Goal: Transaction & Acquisition: Purchase product/service

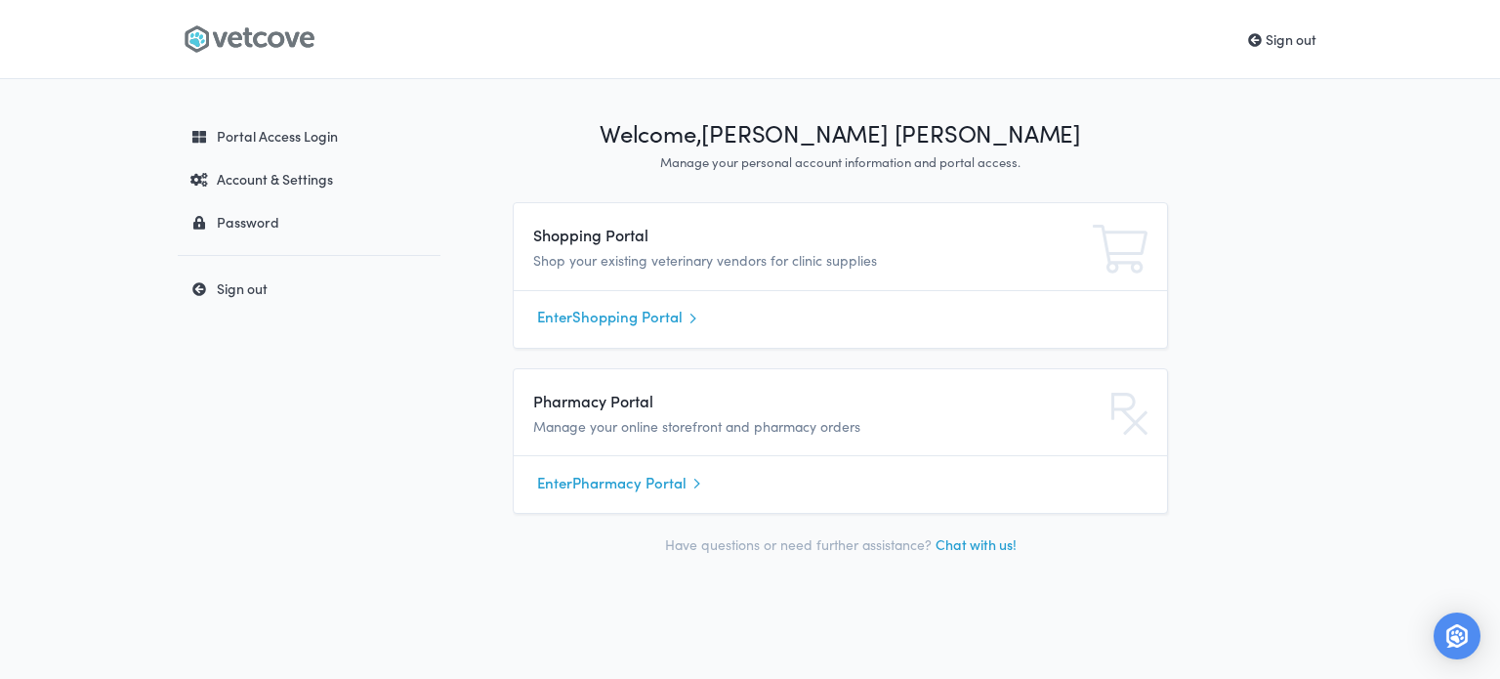
click at [622, 243] on h4 "Shopping Portal" at bounding box center [737, 234] width 409 height 23
click at [641, 316] on link "Enter Shopping Portal" at bounding box center [840, 317] width 607 height 29
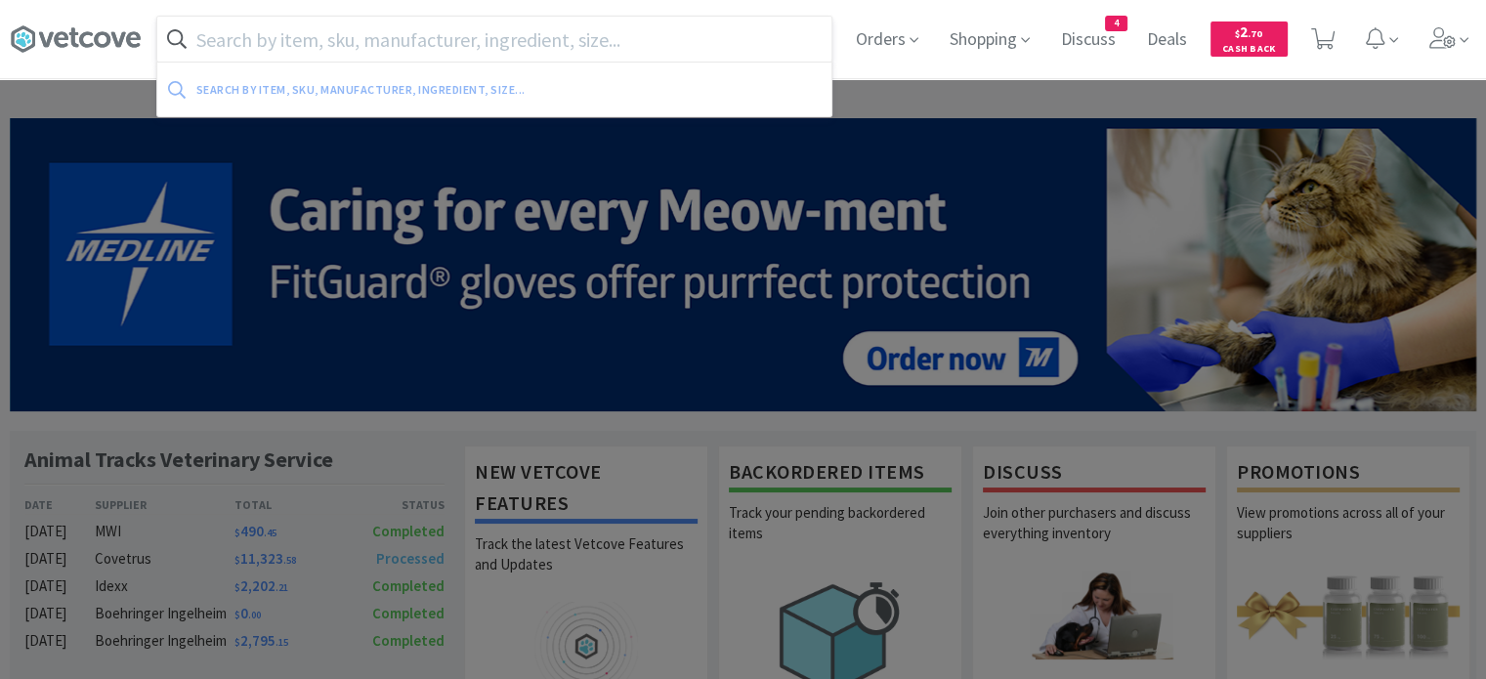
click at [463, 42] on input "text" at bounding box center [494, 39] width 674 height 45
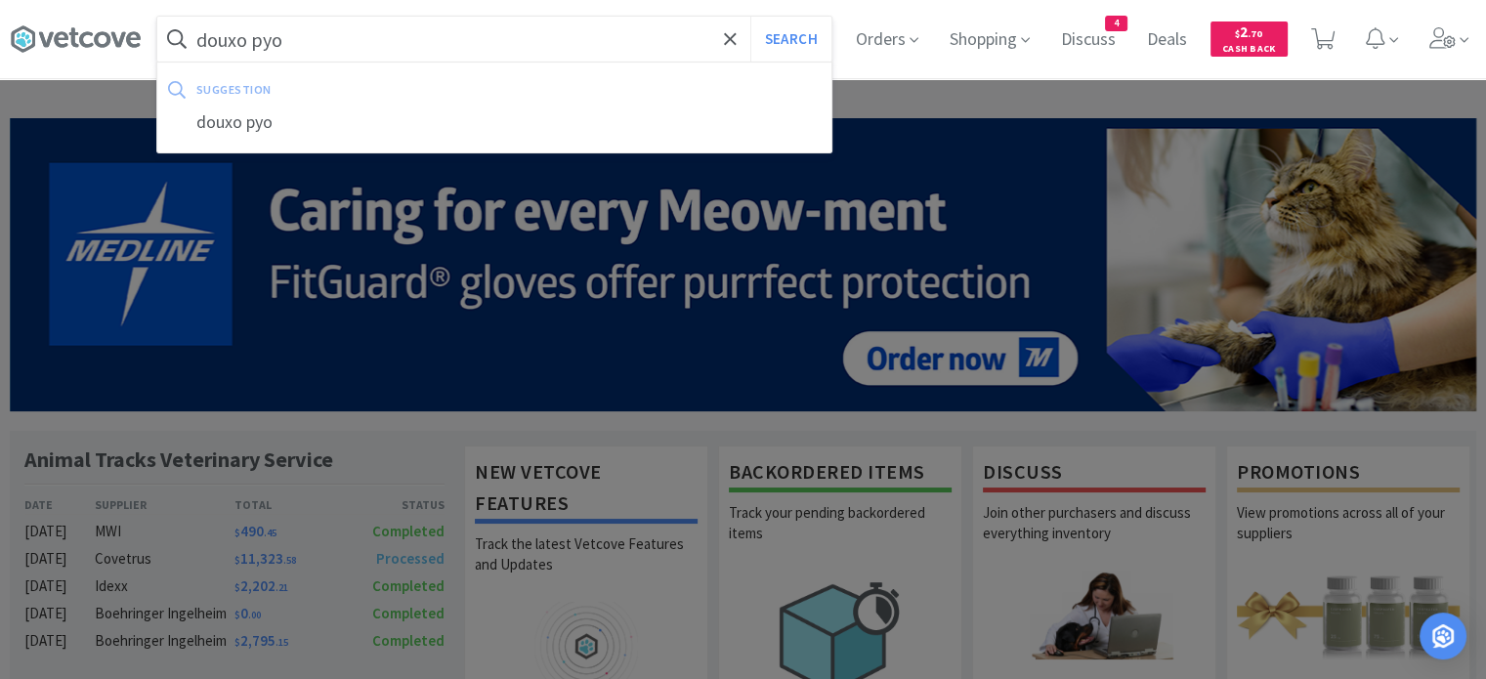
type input "douxo pyo"
click at [750, 17] on button "Search" at bounding box center [790, 39] width 81 height 45
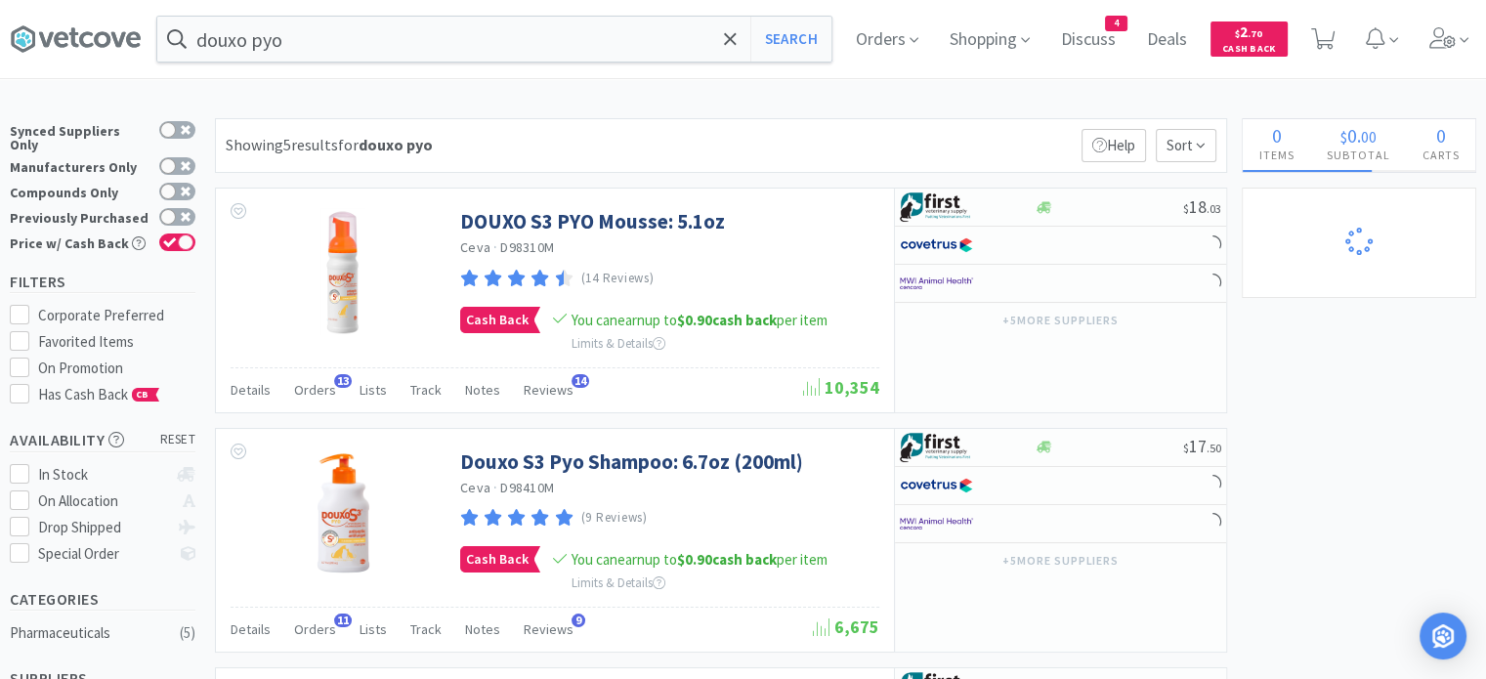
click at [320, 390] on span "Orders" at bounding box center [315, 390] width 42 height 18
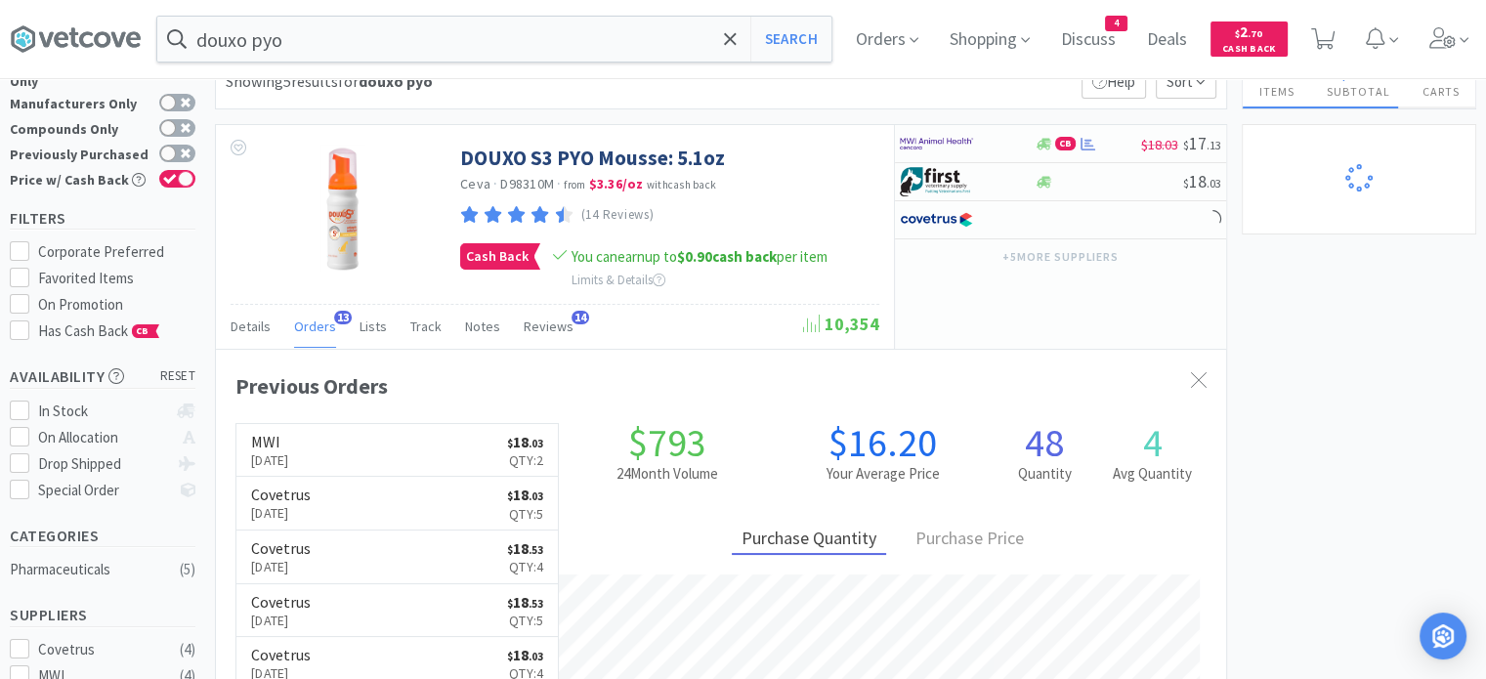
scroll to position [98, 0]
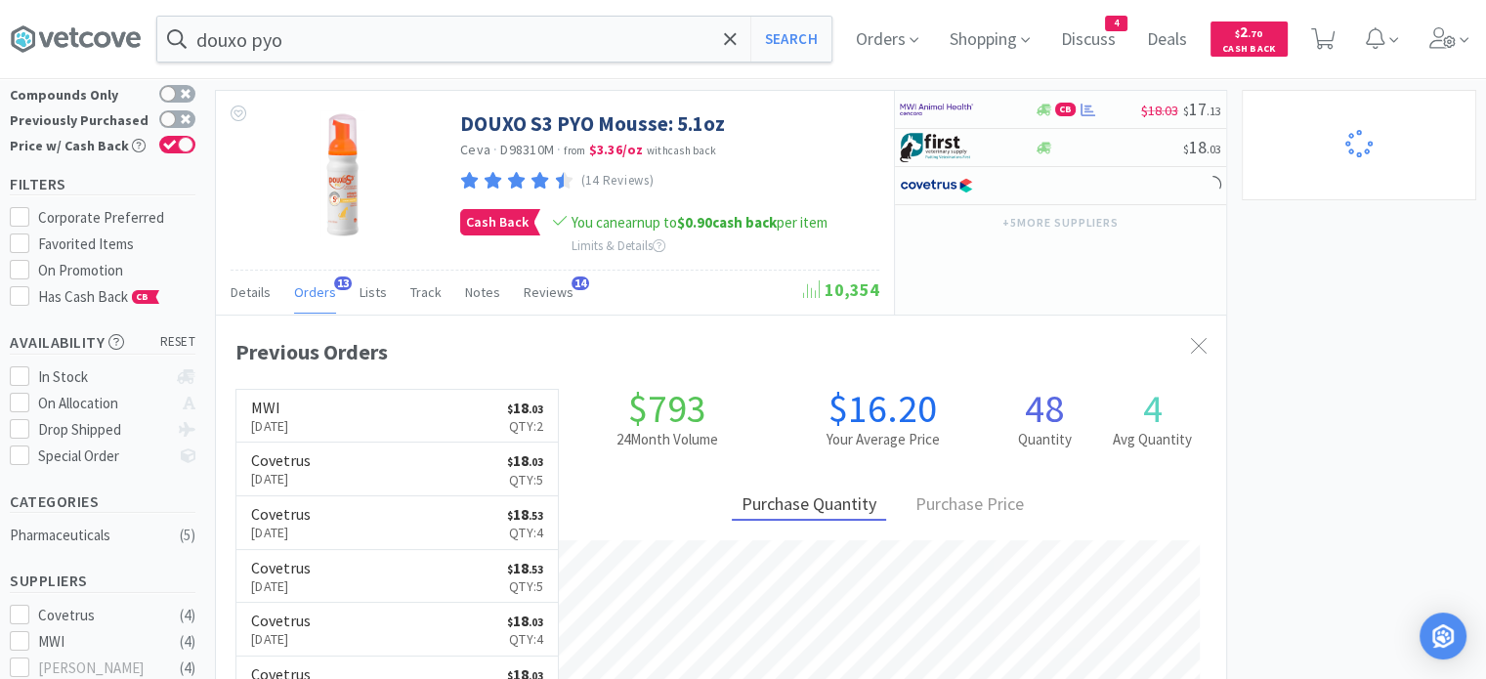
select select "4"
select select "3"
select select "4"
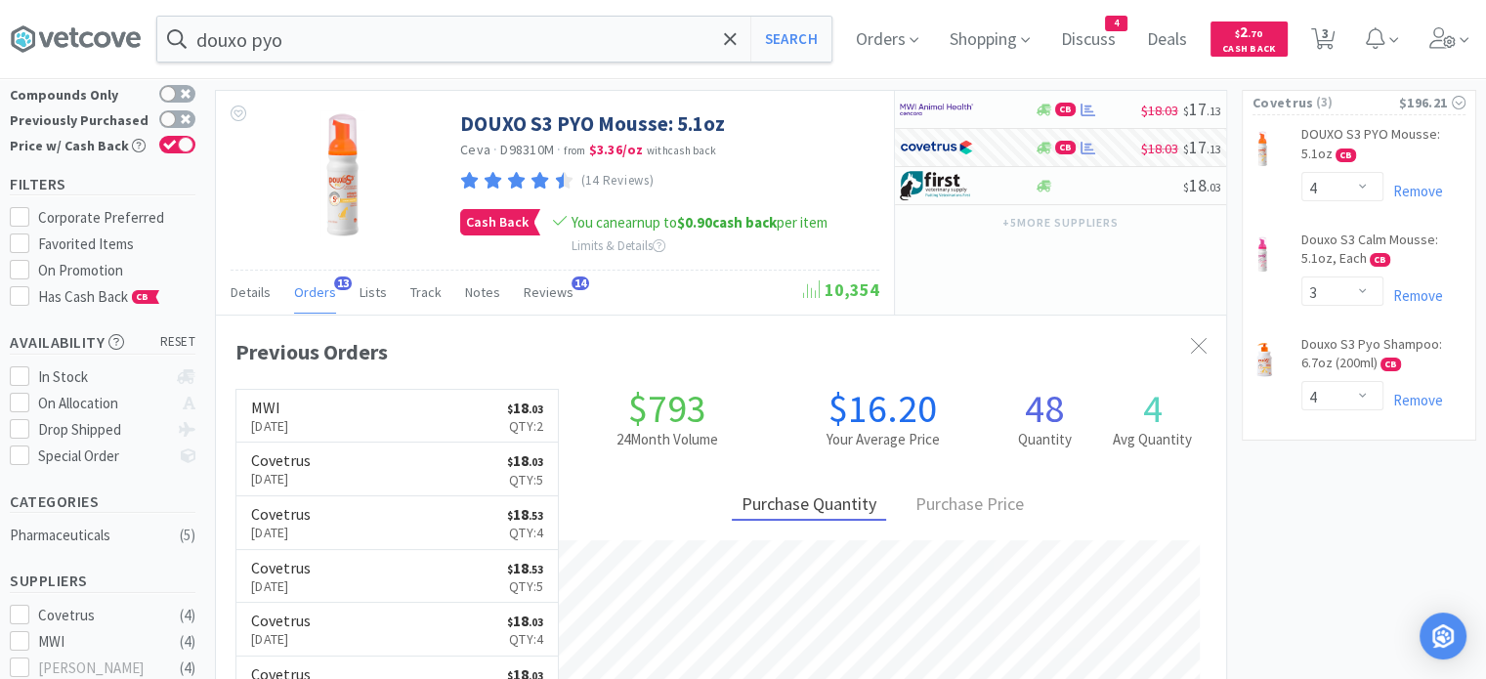
scroll to position [524, 1010]
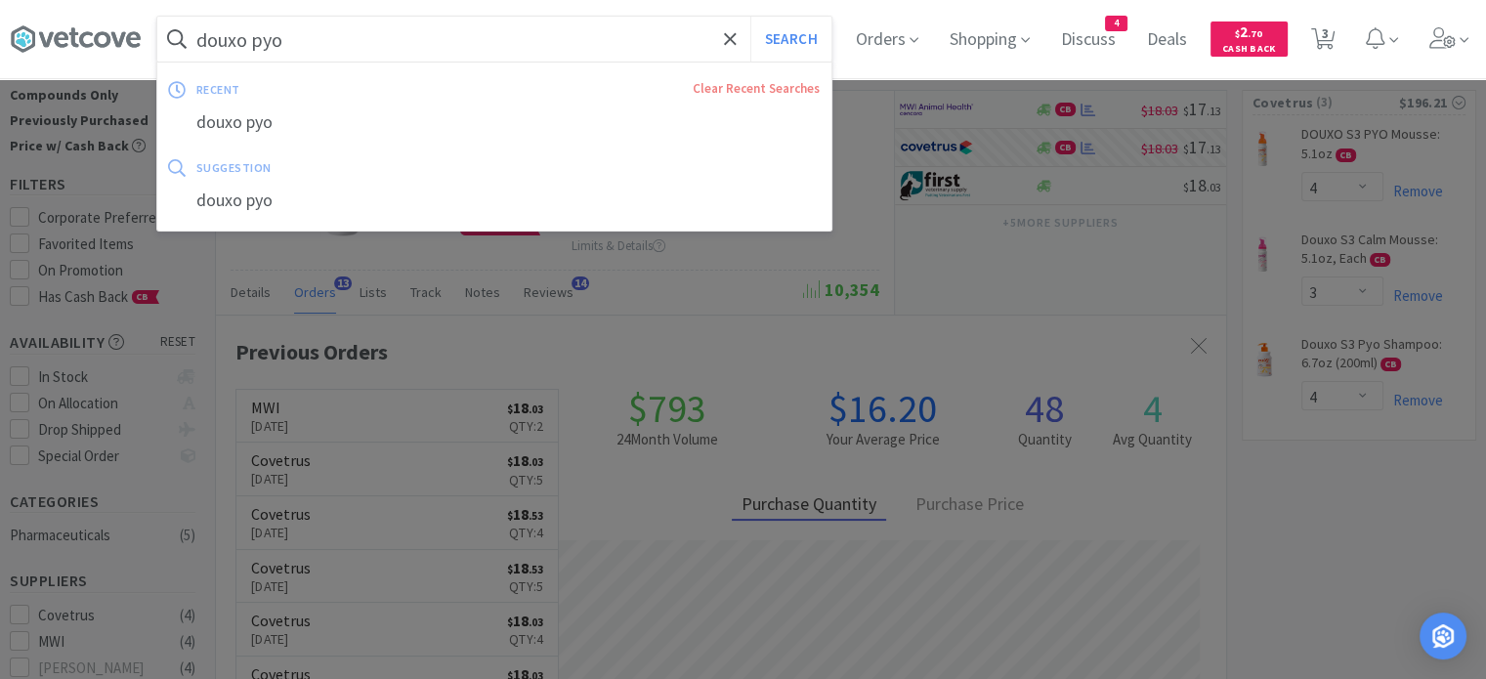
click at [343, 37] on input "douxo pyo" at bounding box center [494, 39] width 674 height 45
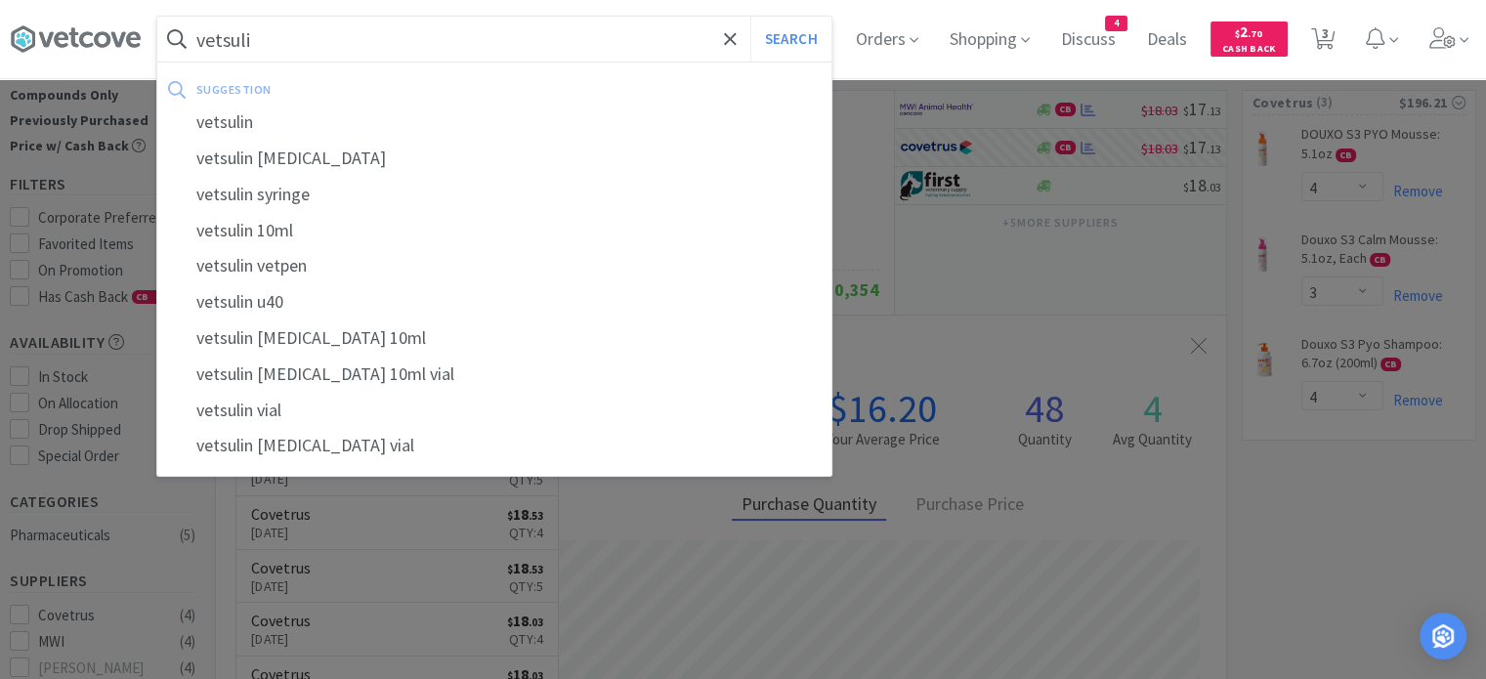
click at [750, 17] on button "Search" at bounding box center [790, 39] width 81 height 45
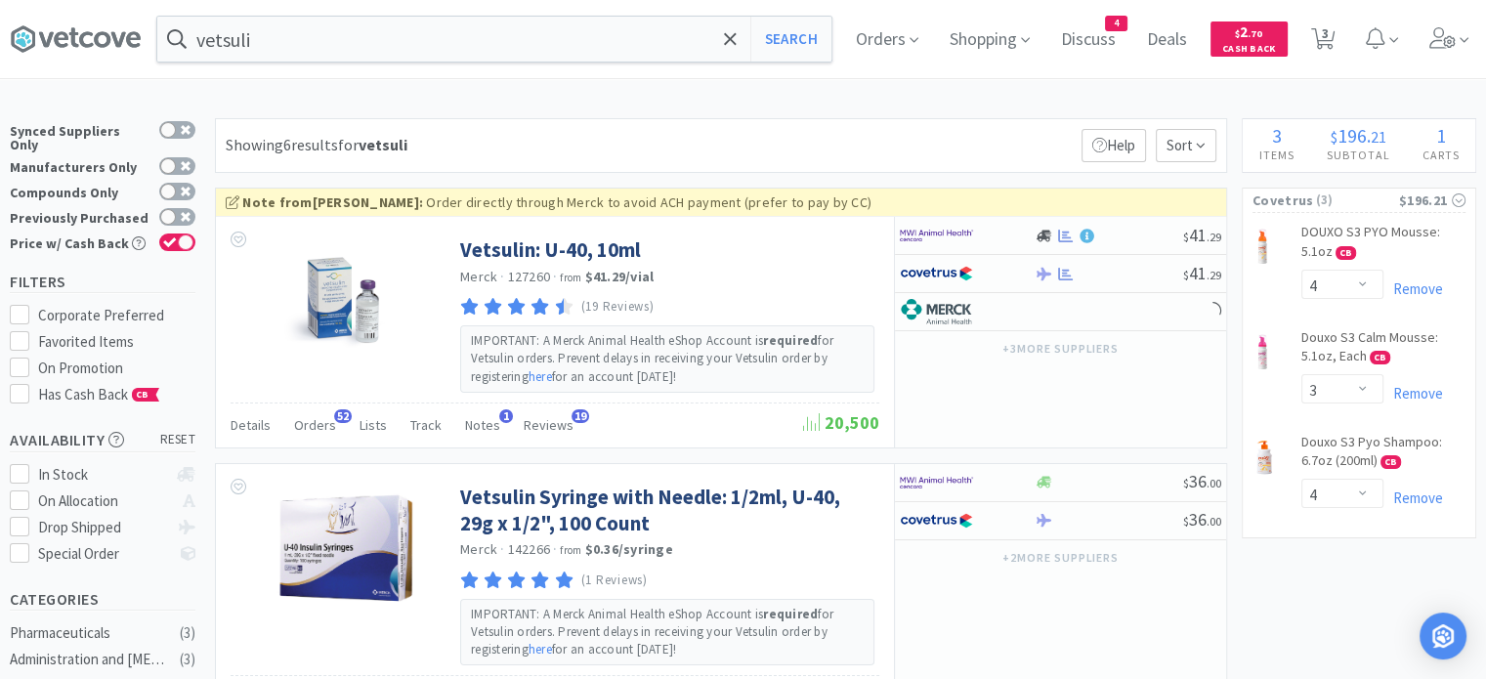
click at [313, 409] on div "Orders 52" at bounding box center [315, 427] width 42 height 37
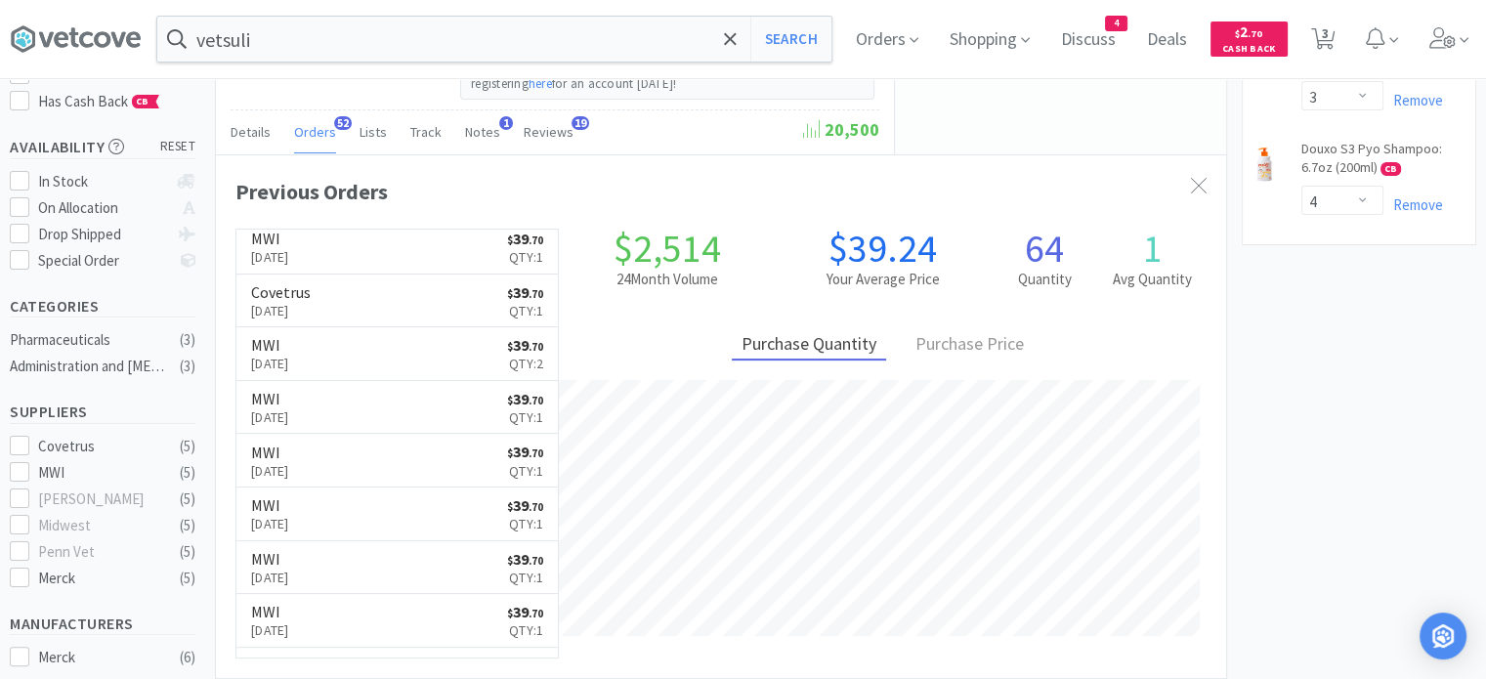
scroll to position [586, 0]
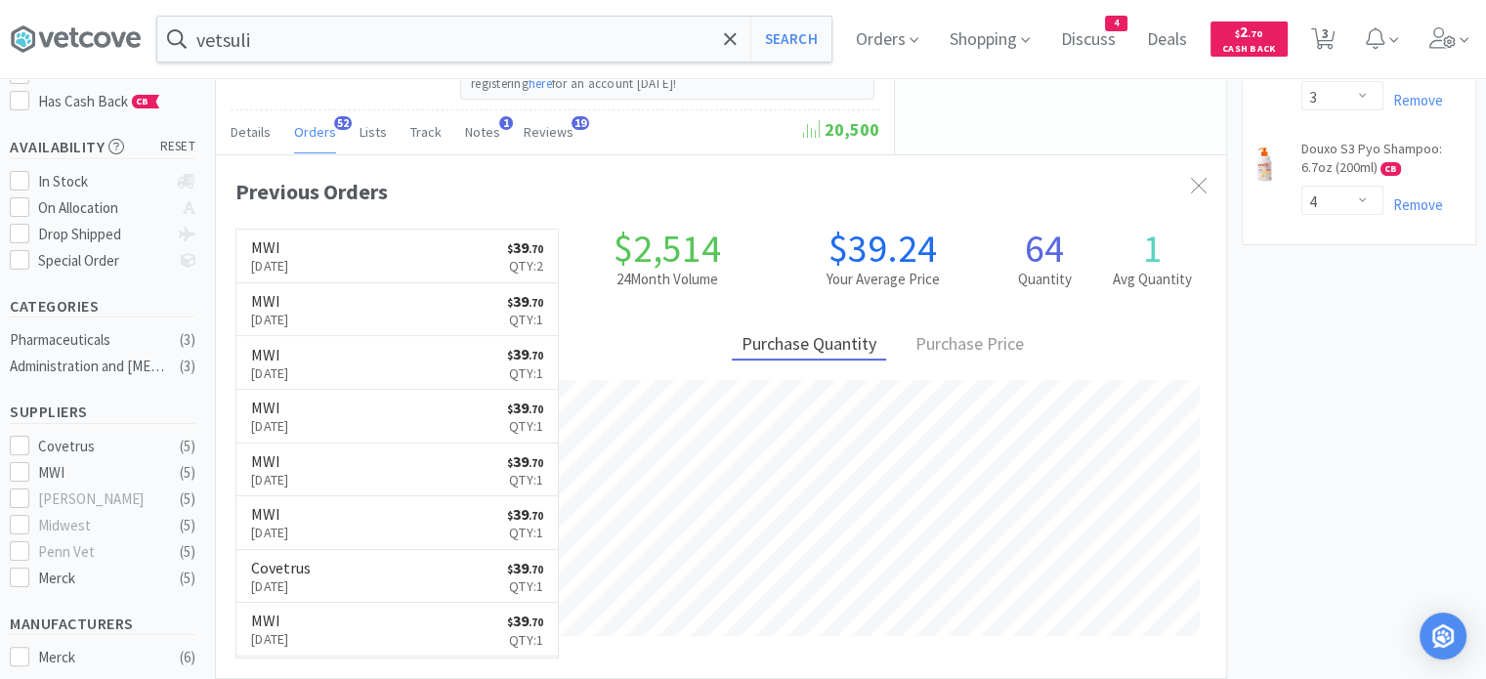
click at [423, 52] on input "vetsuli" at bounding box center [494, 39] width 674 height 45
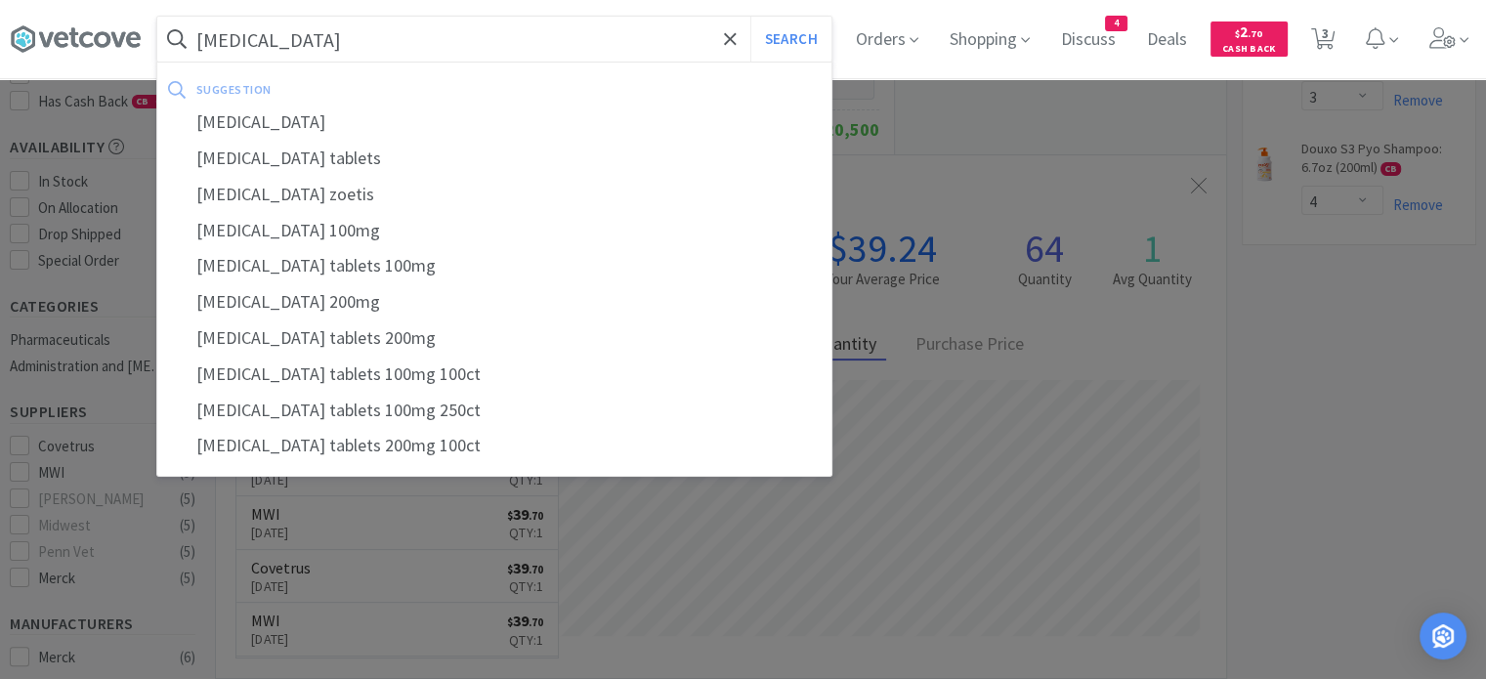
click at [750, 17] on button "Search" at bounding box center [790, 39] width 81 height 45
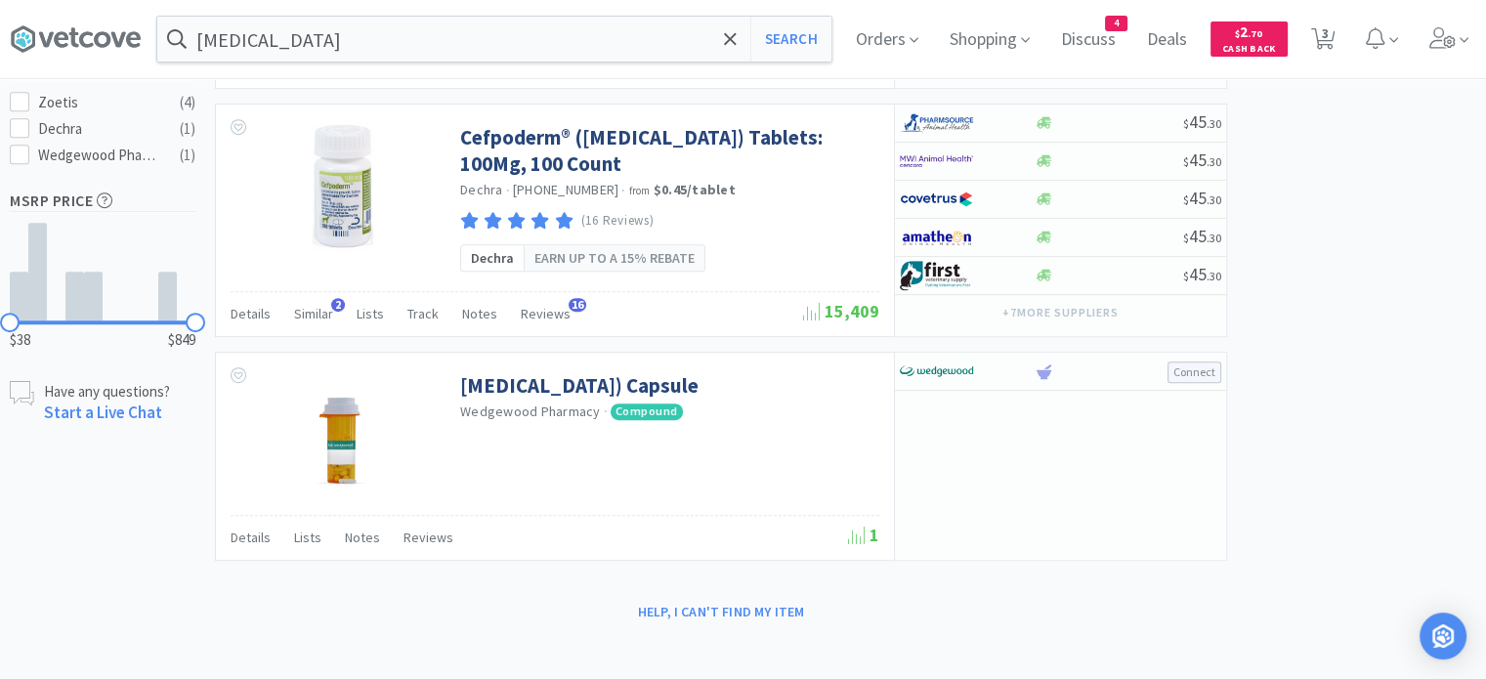
scroll to position [983, 0]
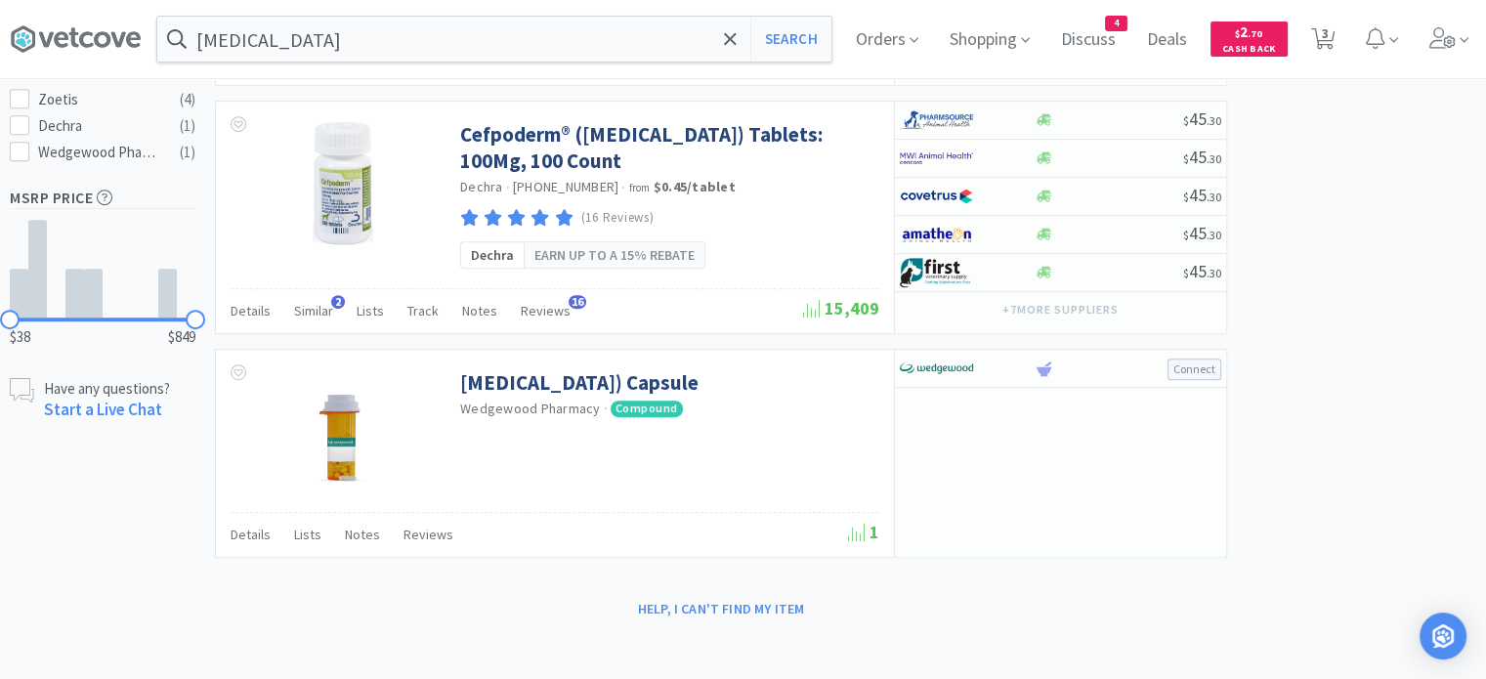
click at [311, 308] on span "Similar" at bounding box center [313, 311] width 39 height 18
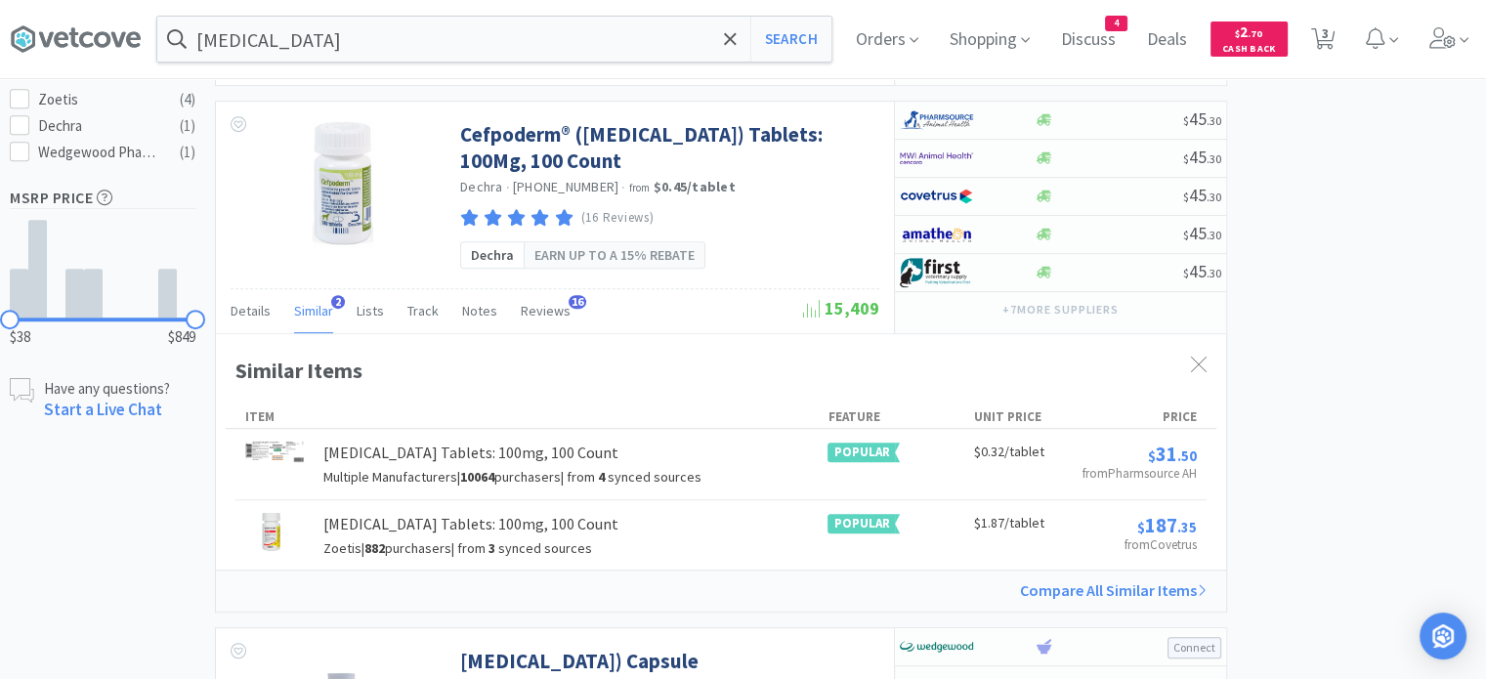
click at [429, 444] on div "Cefpodoxime Proxetil Tablets: 100mg, 100 Count" at bounding box center [470, 453] width 295 height 25
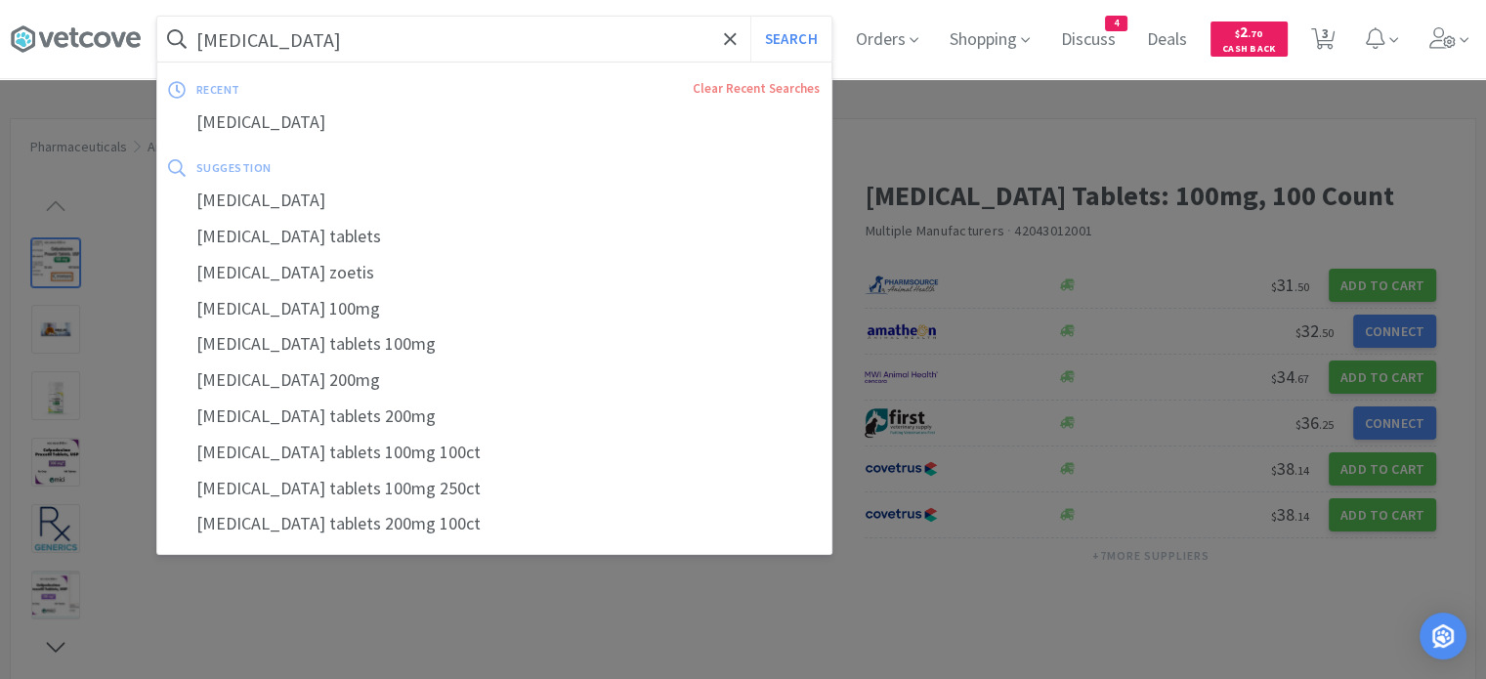
click at [323, 26] on input "simplicef" at bounding box center [494, 39] width 674 height 45
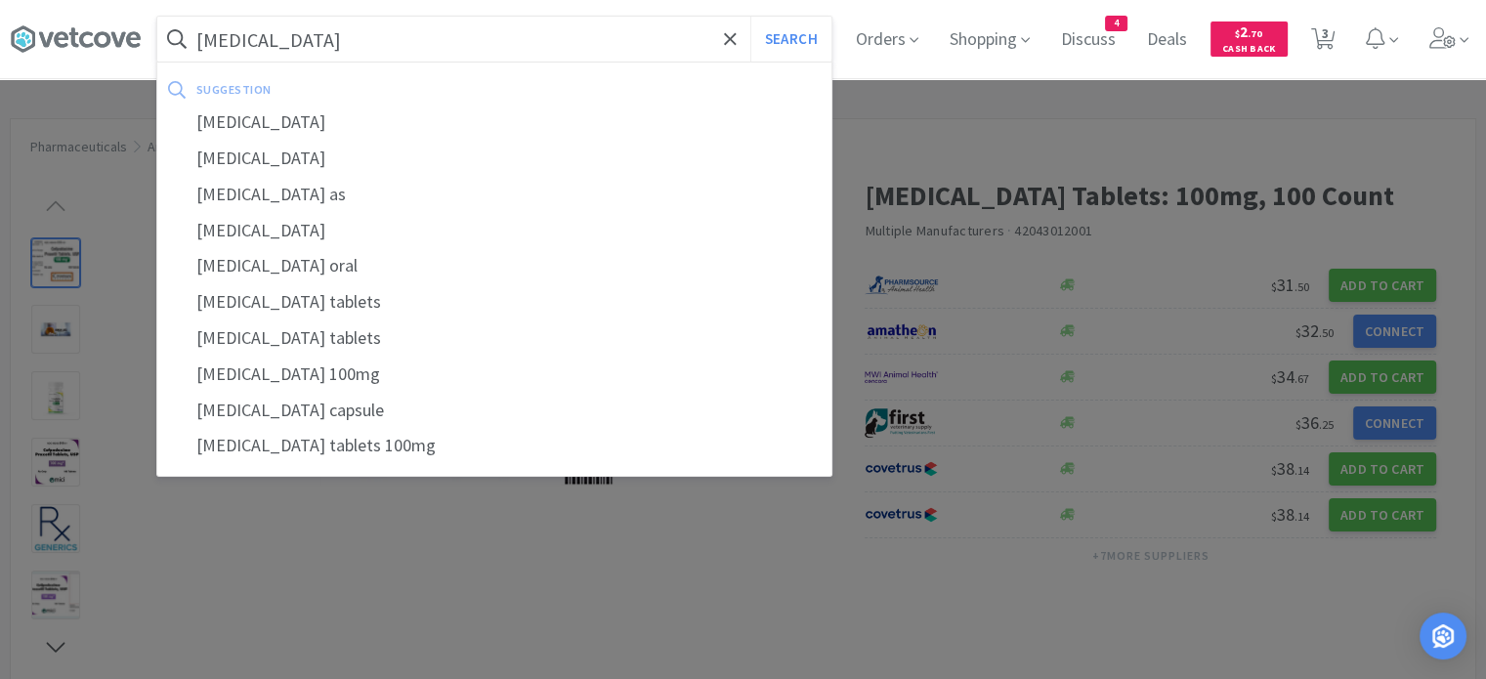
type input "cefpodoxime"
click at [750, 17] on button "Search" at bounding box center [790, 39] width 81 height 45
select select "4"
select select "3"
select select "4"
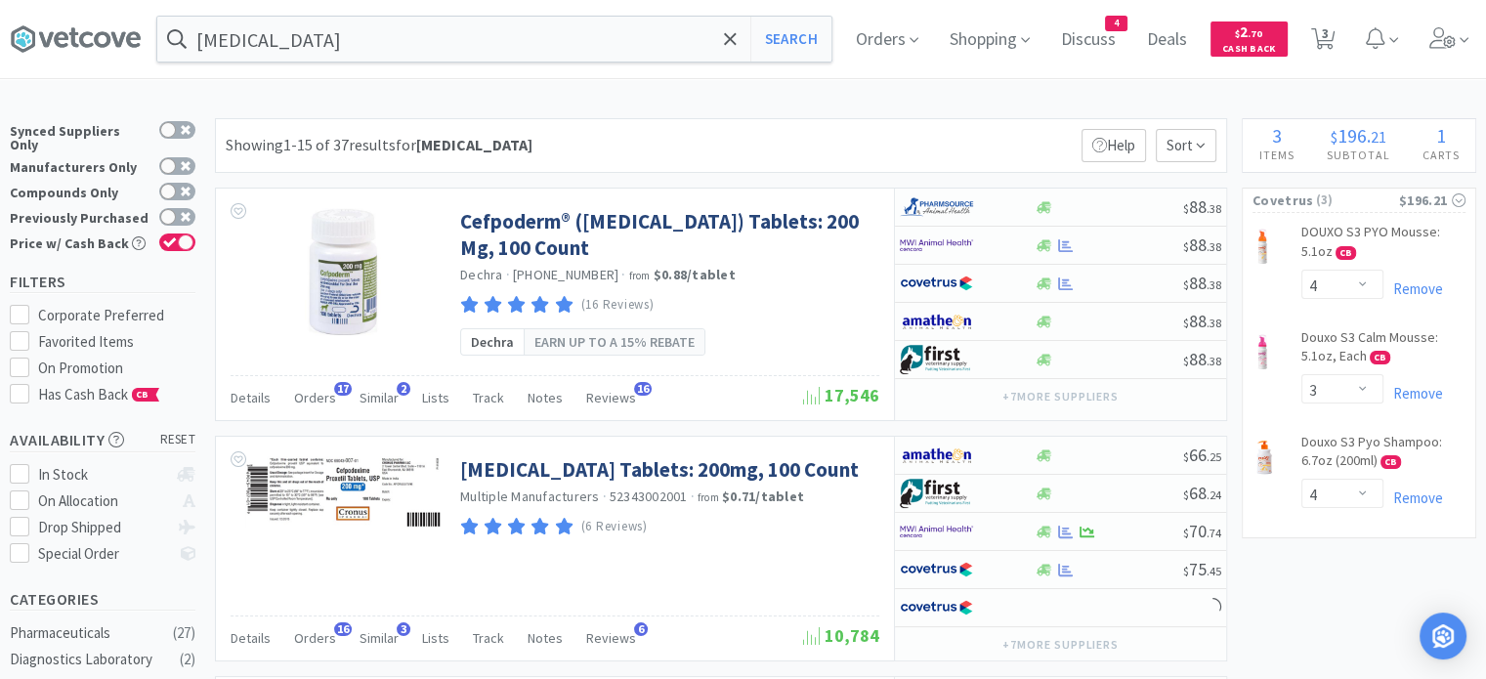
click at [344, 401] on div "Details Orders 17 Similar 2 Lists Track Notes Reviews 16" at bounding box center [517, 400] width 572 height 37
click at [312, 401] on span "Orders" at bounding box center [315, 398] width 42 height 18
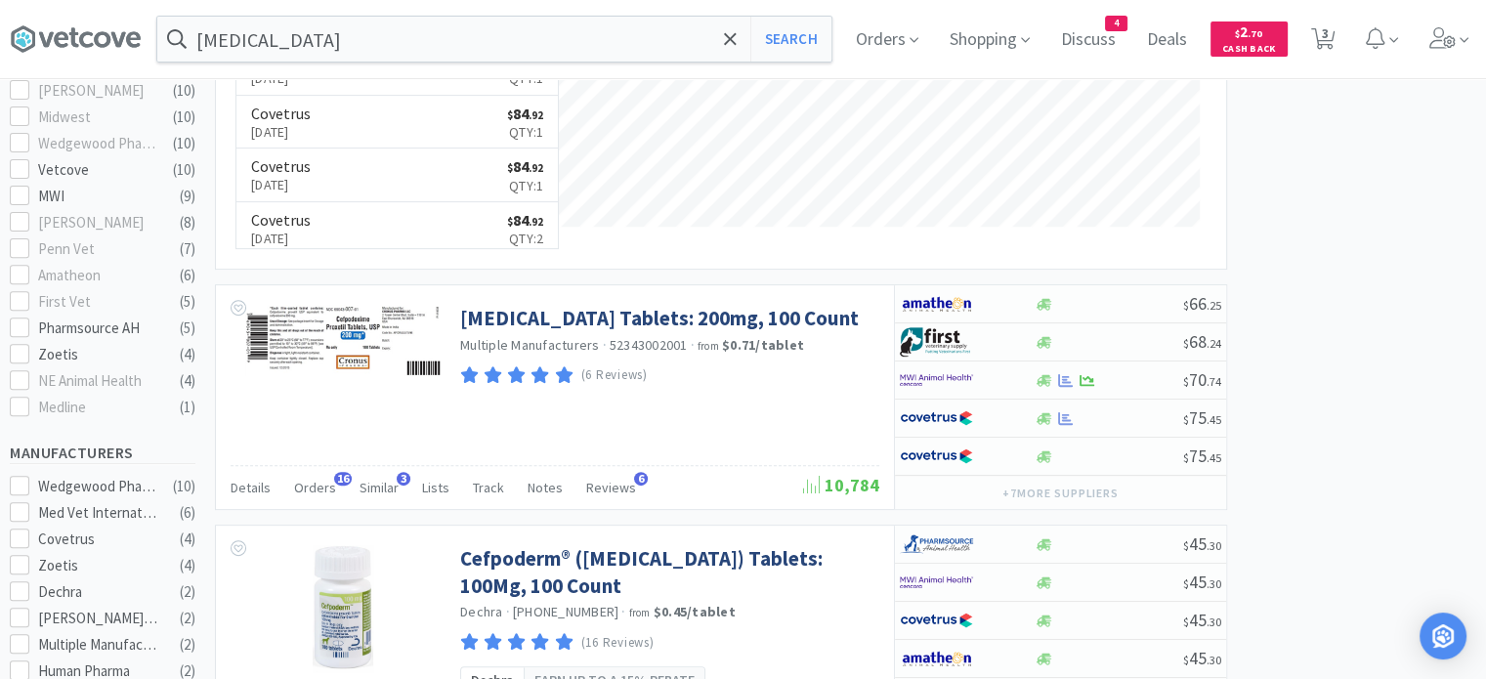
scroll to position [781, 0]
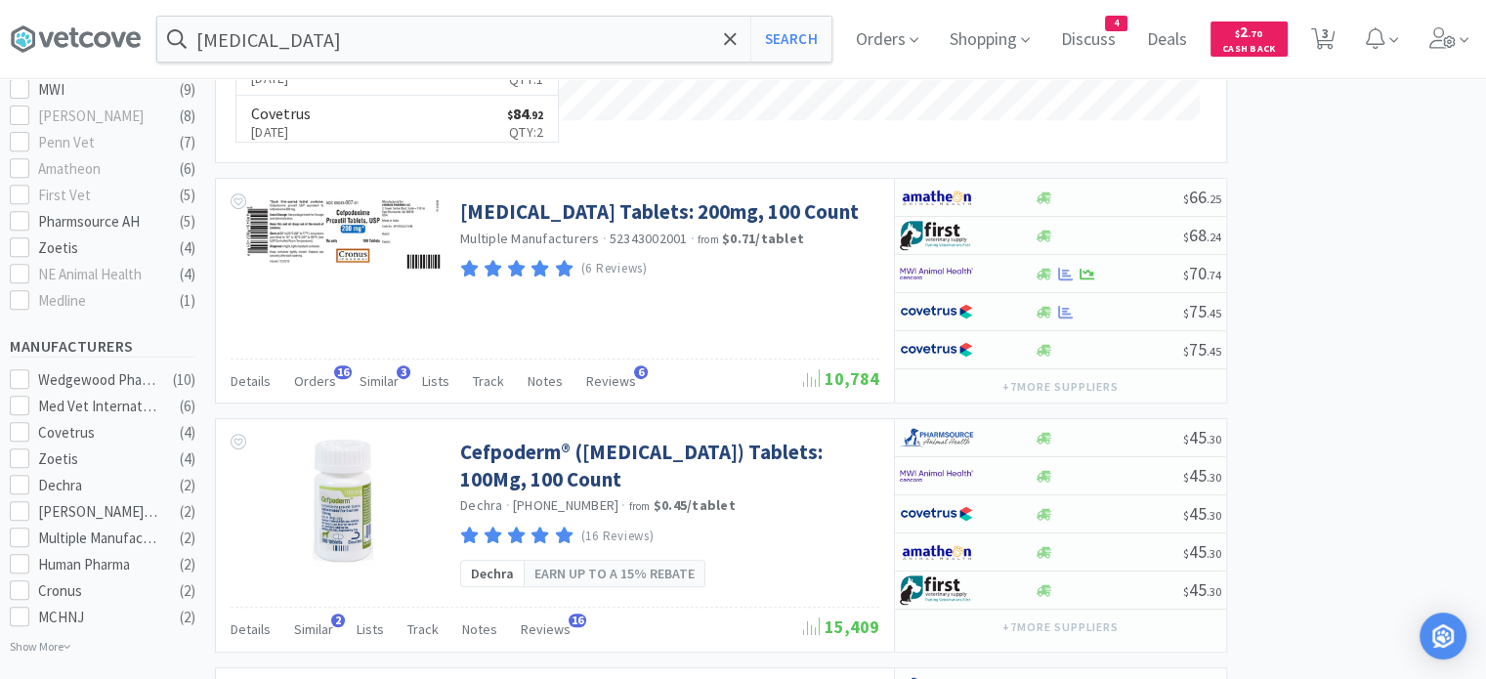
click at [294, 375] on span "Orders" at bounding box center [315, 381] width 42 height 18
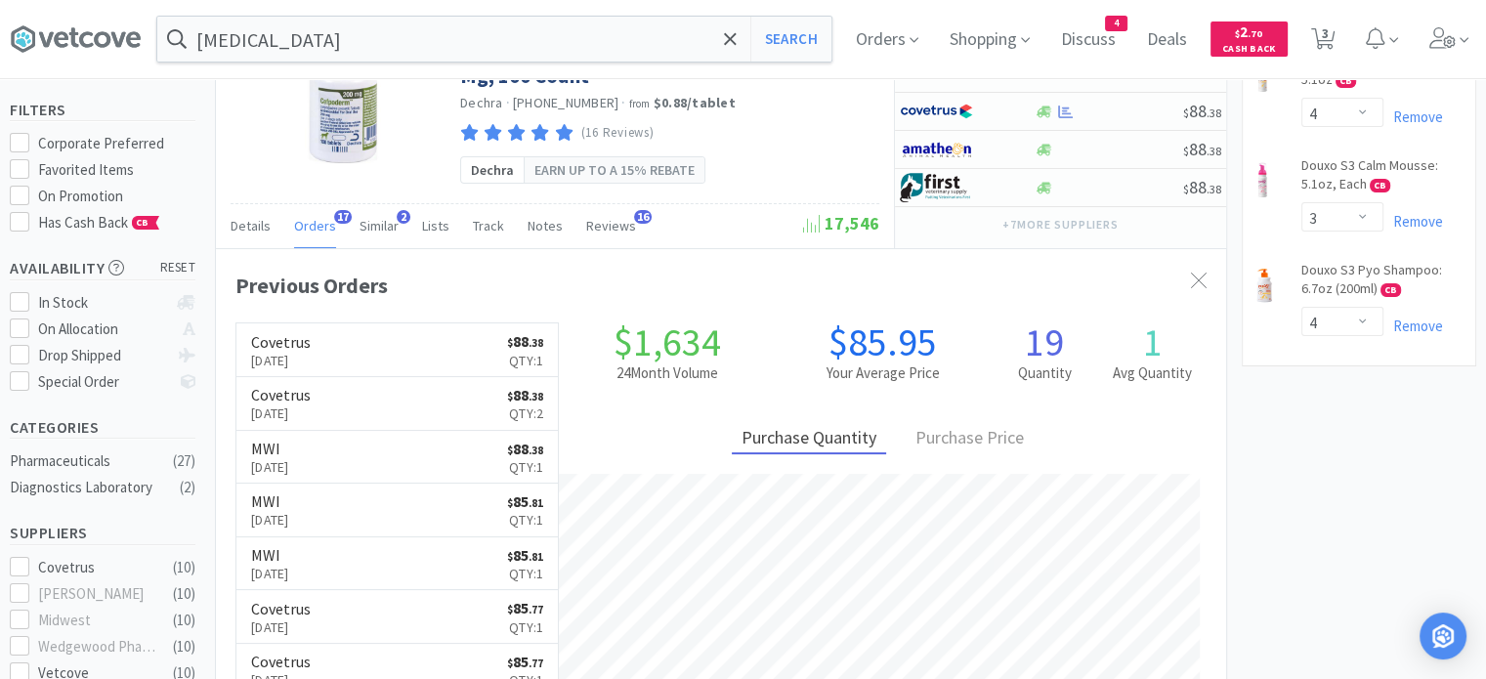
scroll to position [98, 0]
